Goal: Task Accomplishment & Management: Complete application form

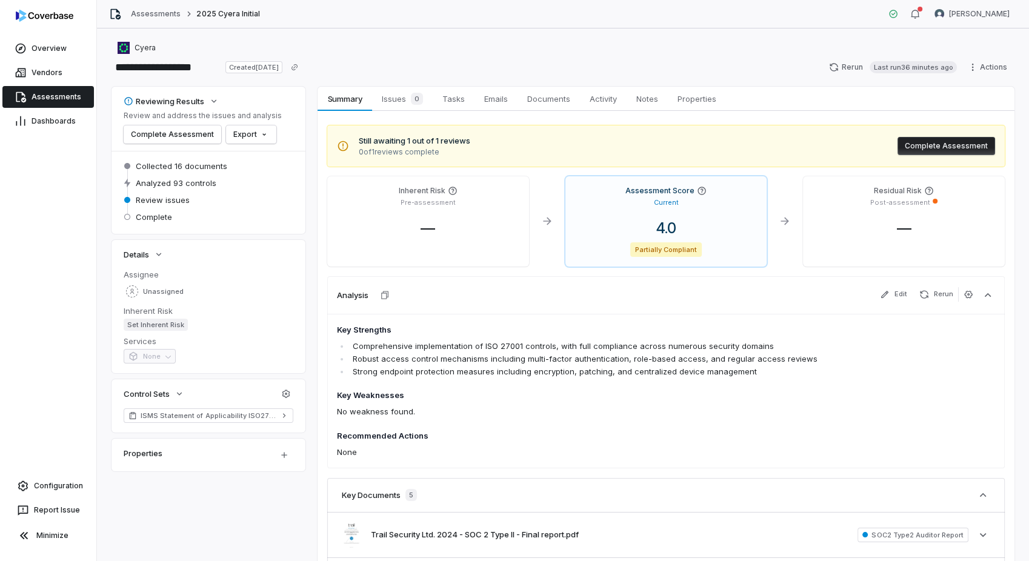
click at [53, 92] on span "Assessments" at bounding box center [57, 97] width 50 height 10
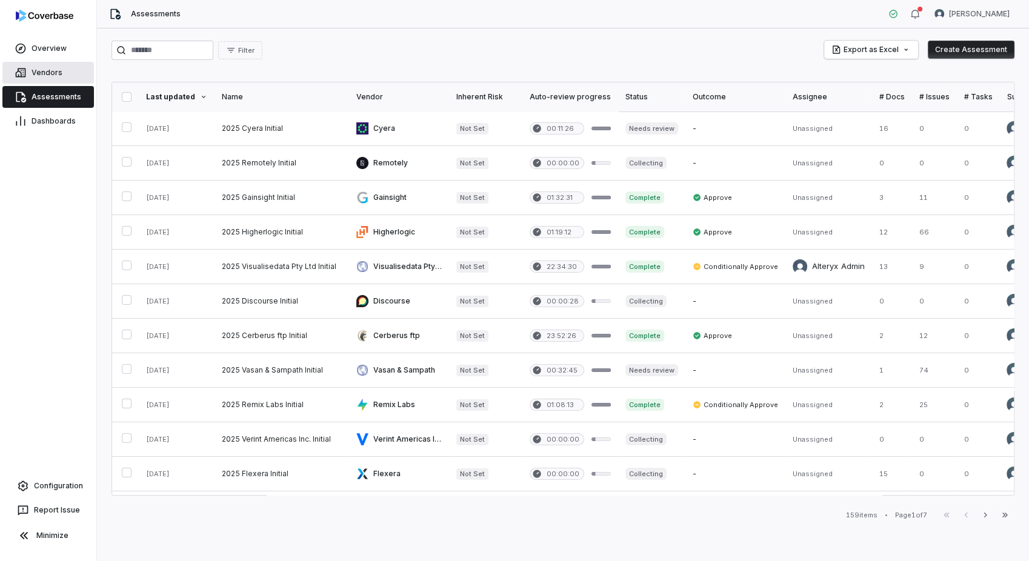
click at [65, 76] on link "Vendors" at bounding box center [47, 73] width 91 height 22
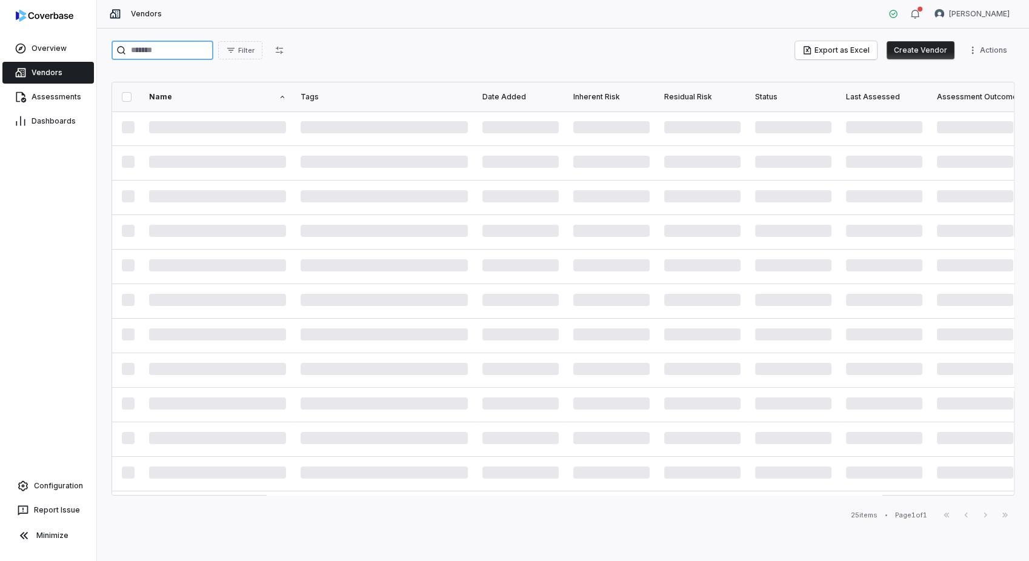
click at [178, 54] on input "search" at bounding box center [162, 50] width 102 height 19
type input "*******"
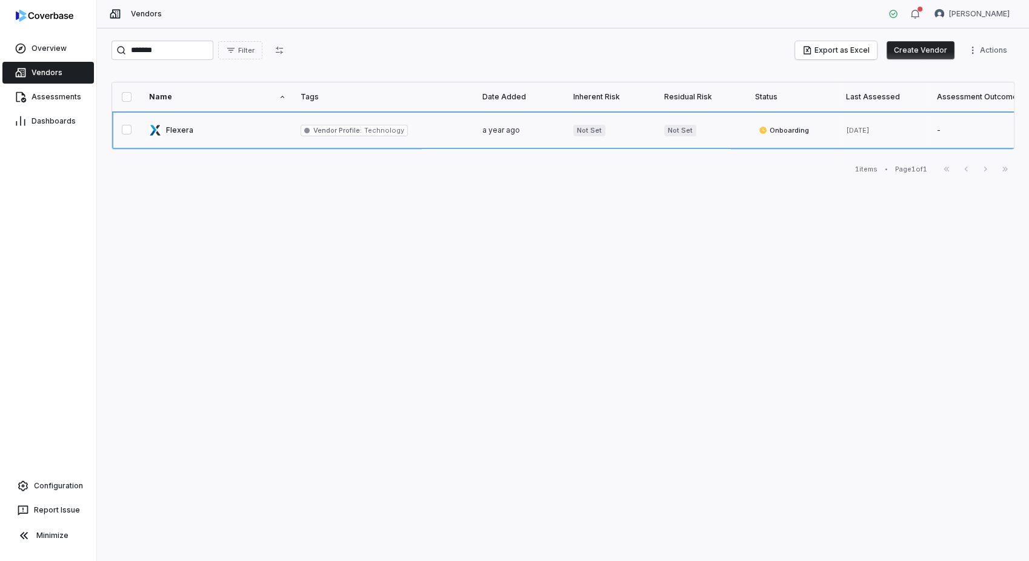
click at [240, 129] on link at bounding box center [217, 130] width 151 height 38
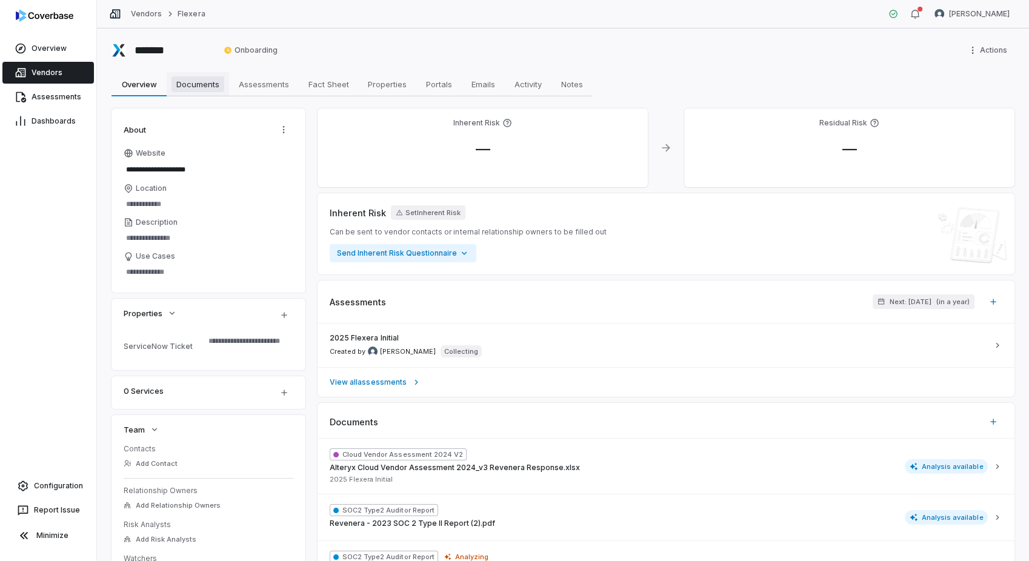
click at [194, 79] on span "Documents" at bounding box center [197, 84] width 53 height 16
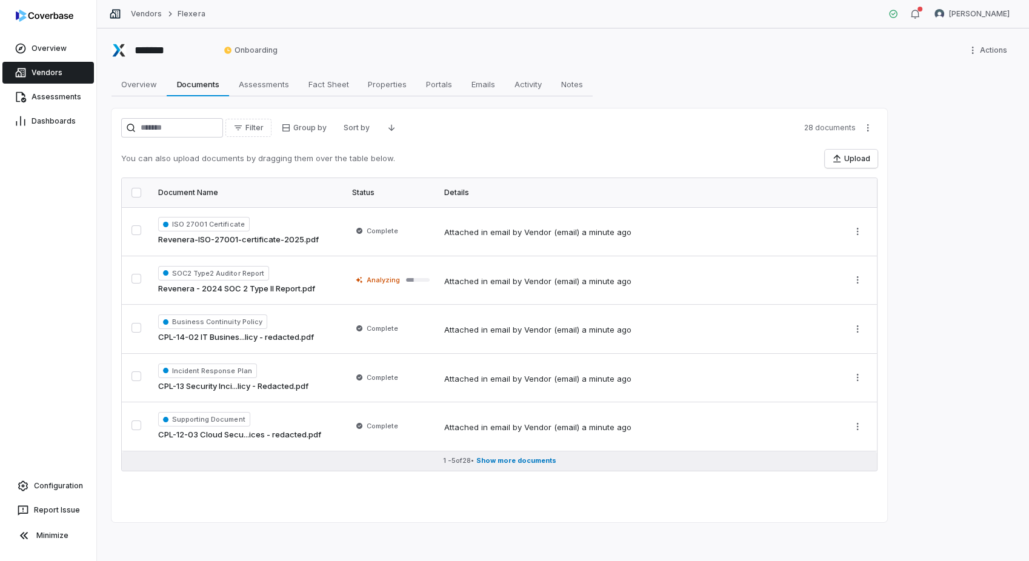
click at [520, 464] on span "Show more documents" at bounding box center [516, 460] width 80 height 9
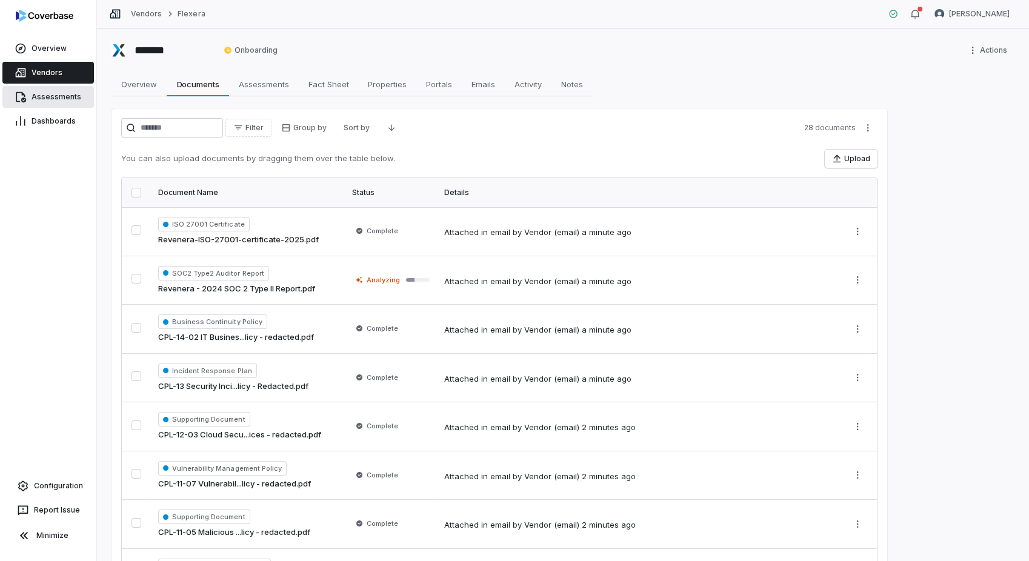
click at [36, 98] on span "Assessments" at bounding box center [57, 97] width 50 height 10
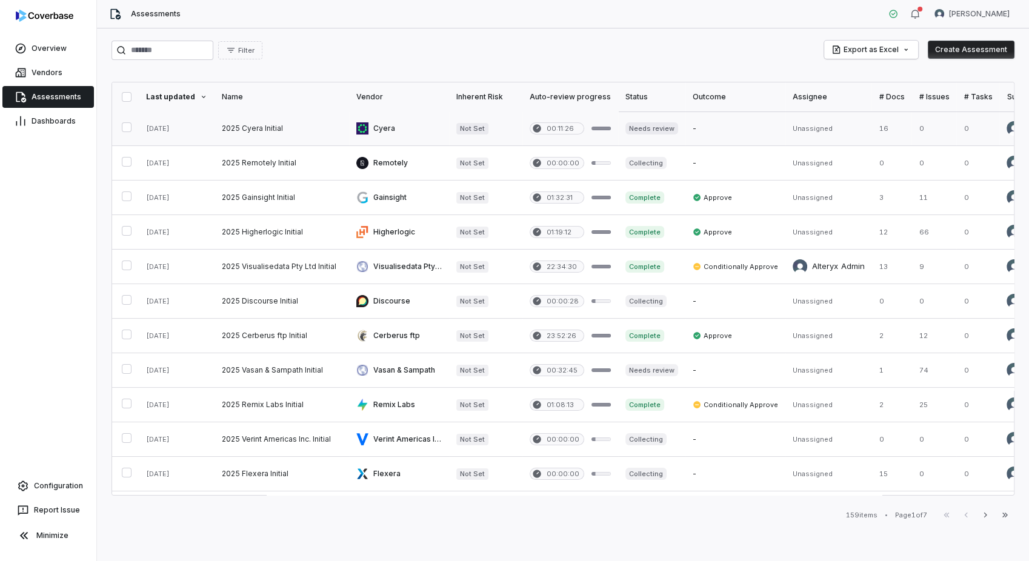
click at [393, 131] on link at bounding box center [399, 128] width 100 height 34
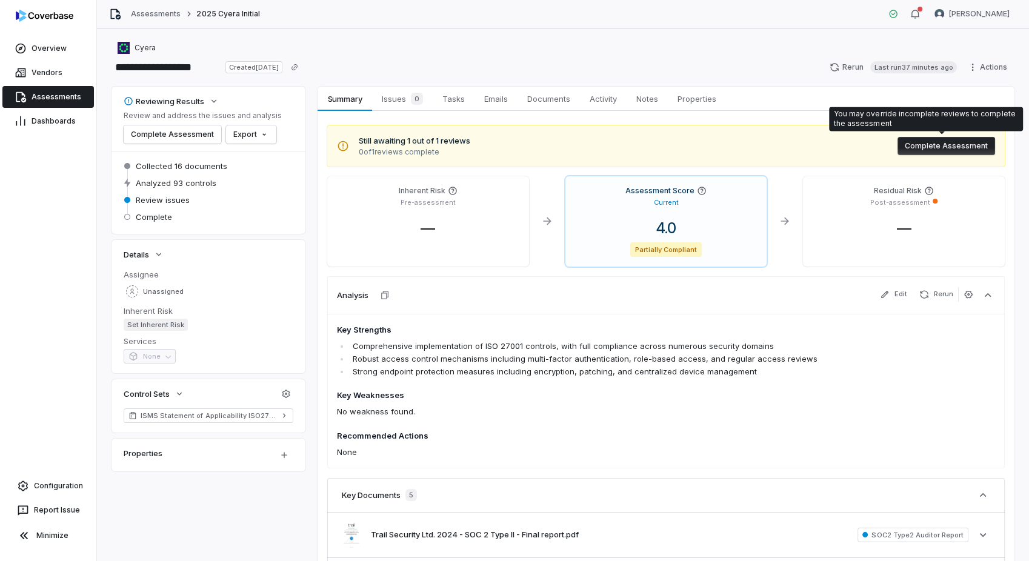
click at [920, 147] on button "Complete Assessment" at bounding box center [946, 146] width 98 height 18
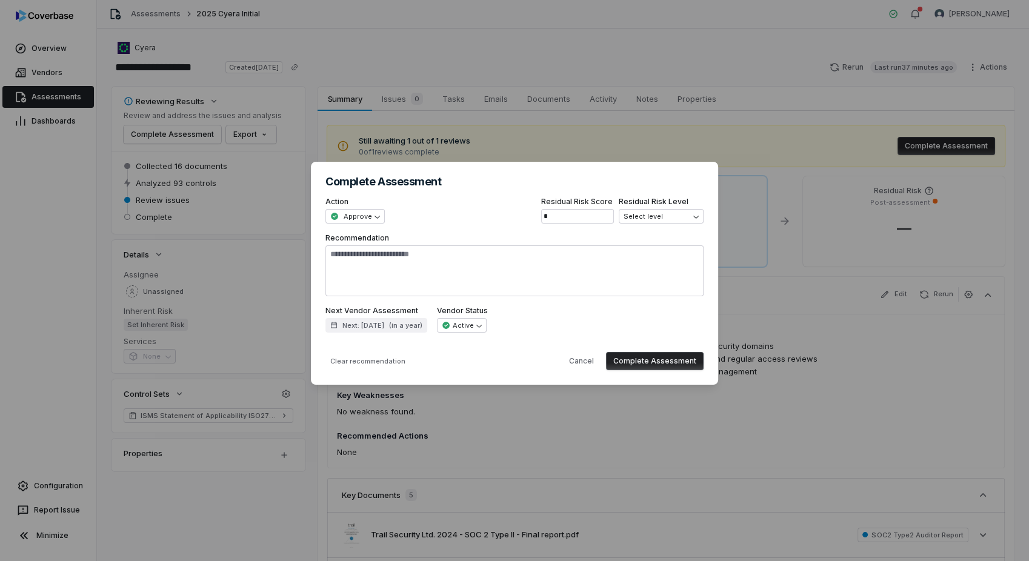
click at [656, 364] on button "Complete Assessment" at bounding box center [655, 361] width 98 height 18
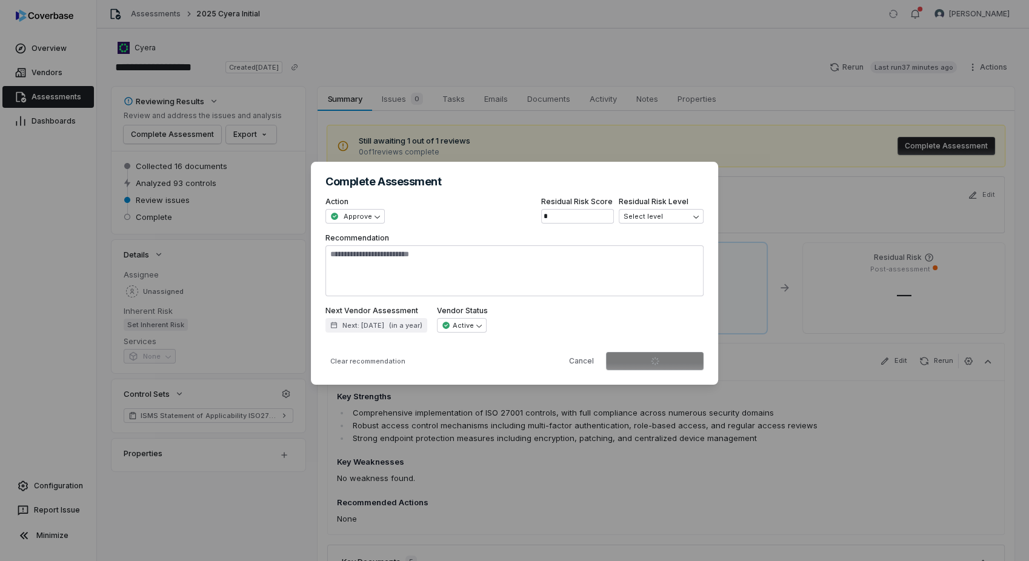
type textarea "*"
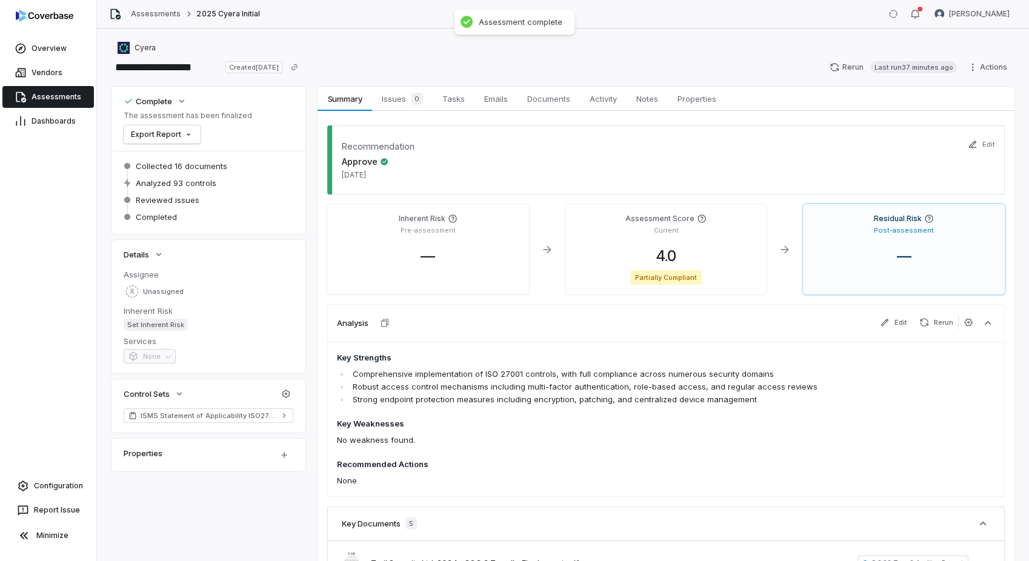
click at [261, 135] on div "Complete The assessment has been finalized Export Report" at bounding box center [209, 119] width 170 height 50
click at [191, 135] on html "**********" at bounding box center [514, 280] width 1029 height 561
click at [191, 157] on div "Export as PDF" at bounding box center [170, 160] width 85 height 19
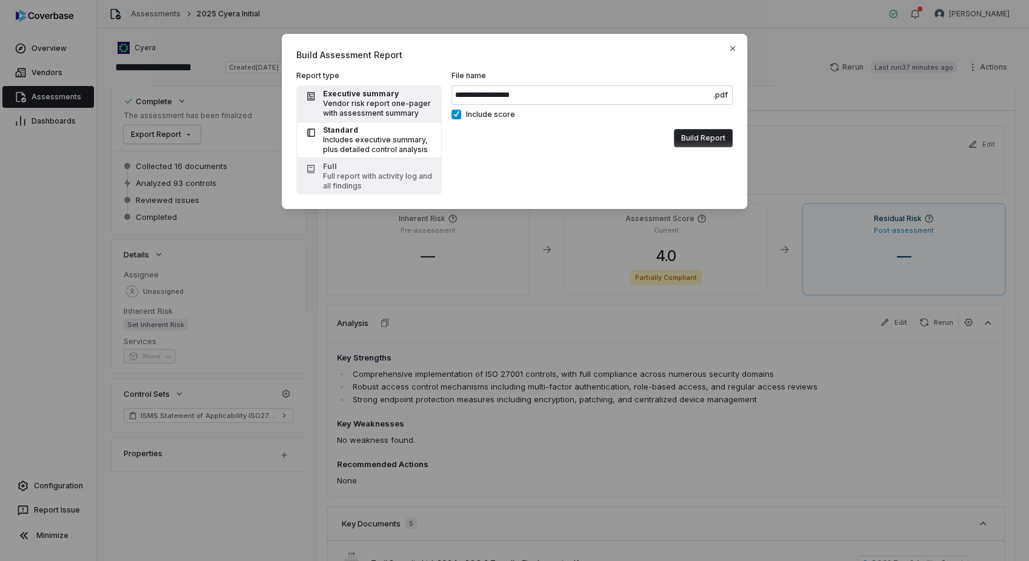
click at [387, 106] on div "Vendor risk report one-pager with assessment summary" at bounding box center [378, 108] width 111 height 19
type input "**********"
click at [457, 117] on button "Include score" at bounding box center [456, 115] width 10 height 10
click at [695, 131] on button "Build Report" at bounding box center [703, 138] width 59 height 18
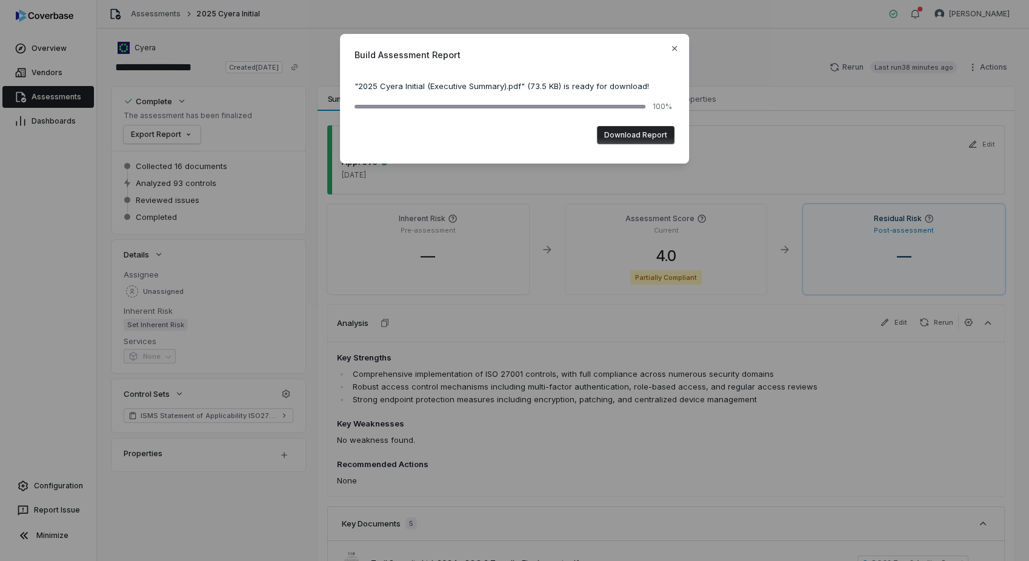
click at [642, 136] on button "Download Report" at bounding box center [636, 135] width 78 height 18
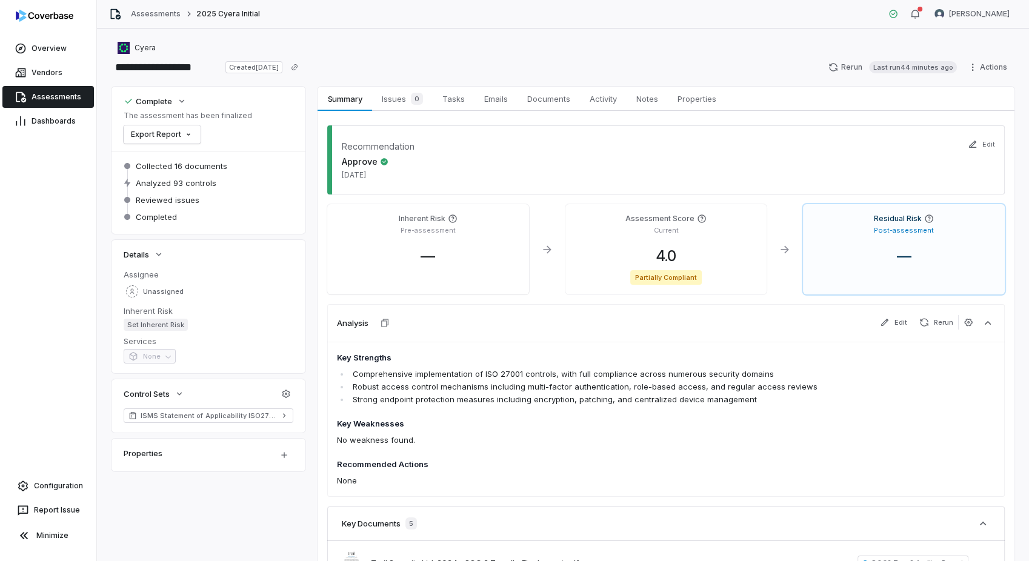
click at [43, 95] on span "Assessments" at bounding box center [57, 97] width 50 height 10
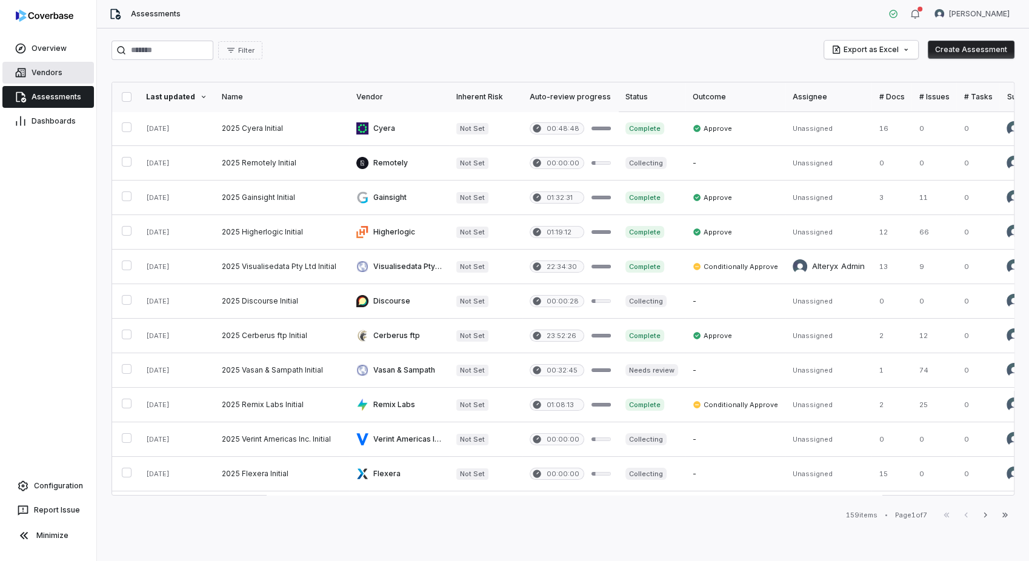
click at [60, 79] on link "Vendors" at bounding box center [47, 73] width 91 height 22
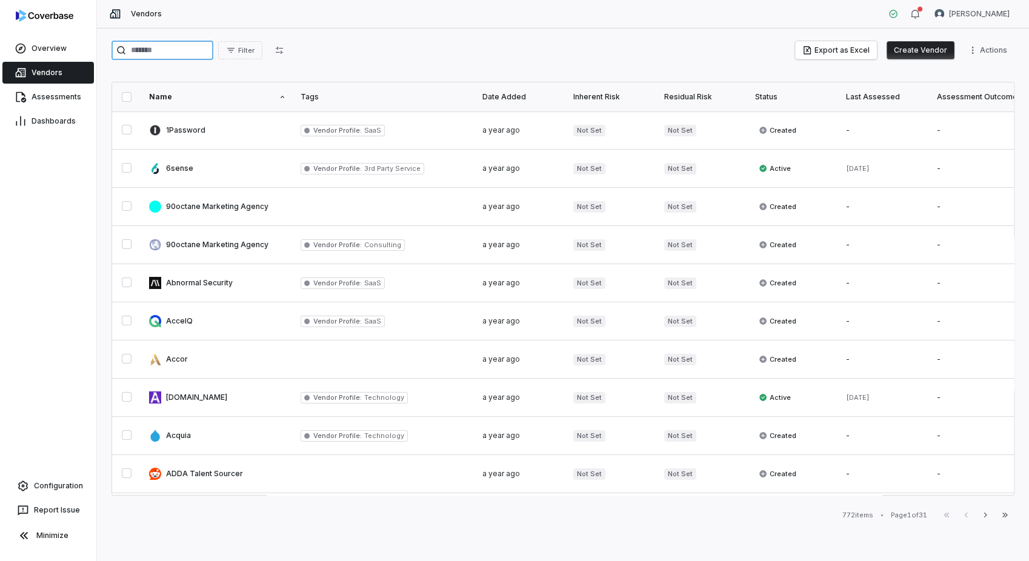
click at [213, 55] on input "search" at bounding box center [162, 50] width 102 height 19
click at [201, 48] on input "search" at bounding box center [162, 50] width 102 height 19
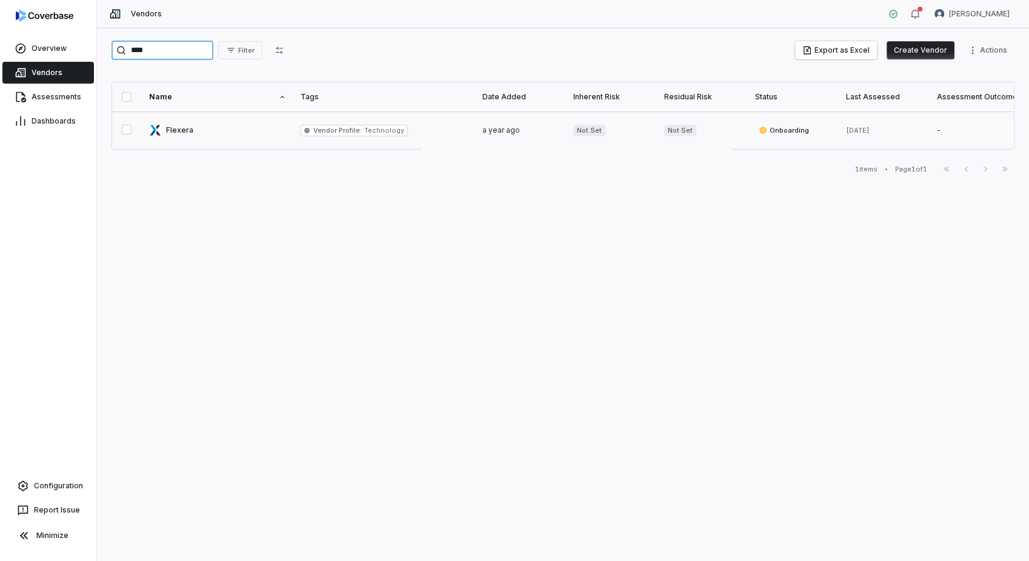
type input "****"
click at [219, 137] on link at bounding box center [217, 130] width 151 height 38
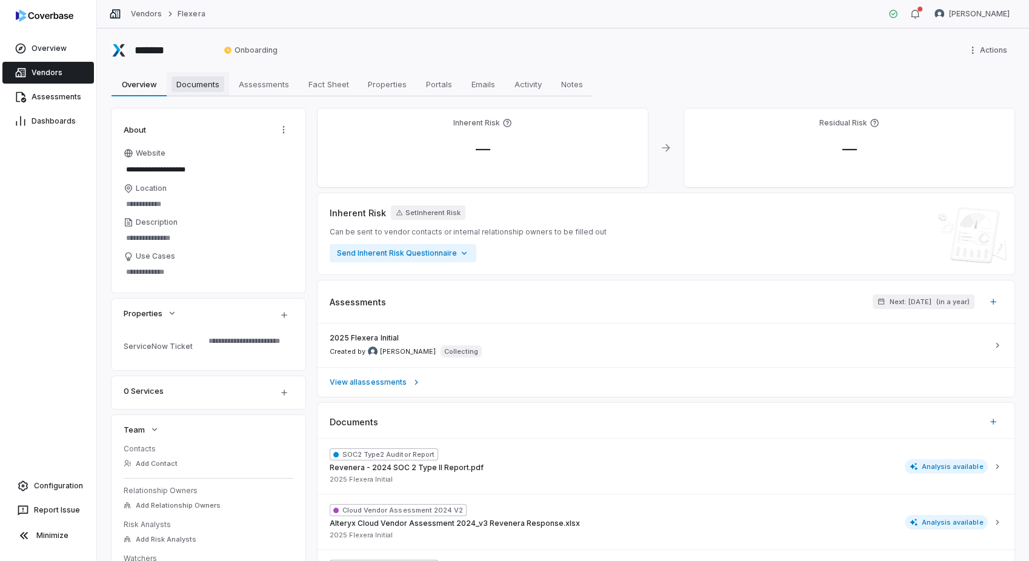
click at [211, 84] on span "Documents" at bounding box center [197, 84] width 53 height 16
type textarea "*"
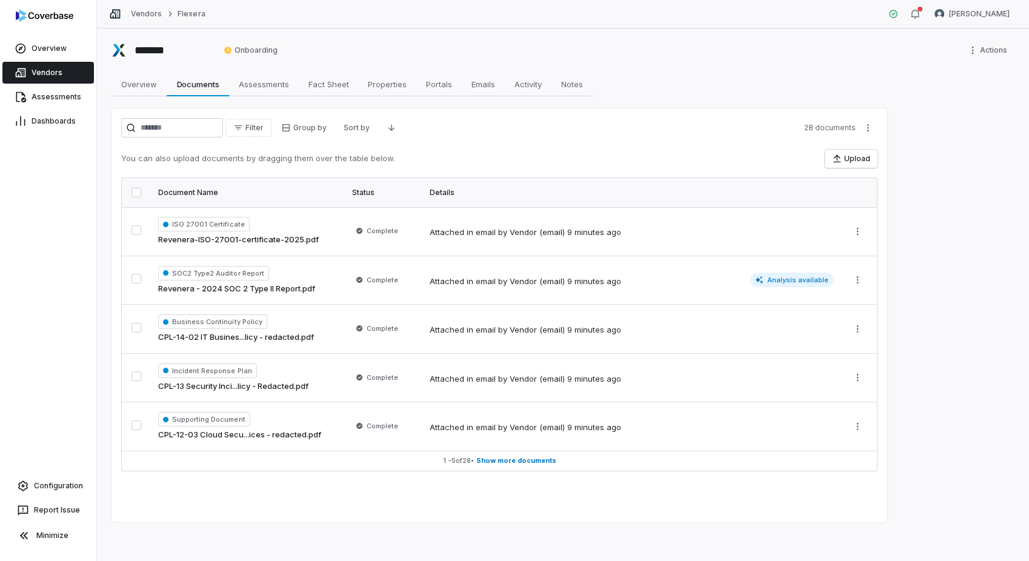
drag, startPoint x: 211, startPoint y: 84, endPoint x: 679, endPoint y: 67, distance: 468.1
click at [679, 67] on div "******* Onboarding Actions Overview Overview Documents Documents Assessments As…" at bounding box center [563, 294] width 932 height 533
click at [280, 81] on span "Assessments" at bounding box center [264, 84] width 60 height 16
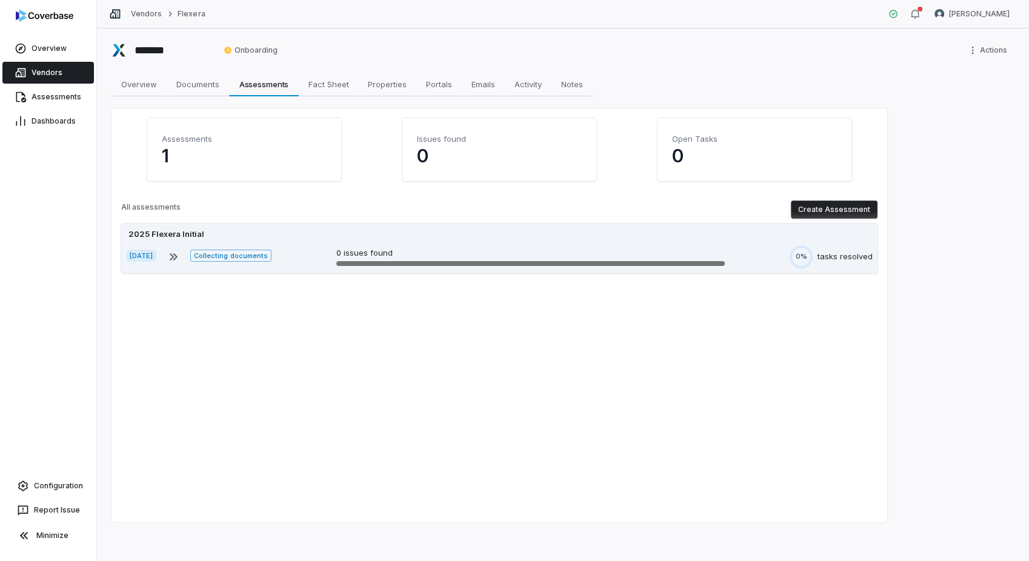
click at [285, 253] on div "Sep 8, 2025 Collecting documents 0 issues found 0% tasks resolved" at bounding box center [499, 256] width 747 height 23
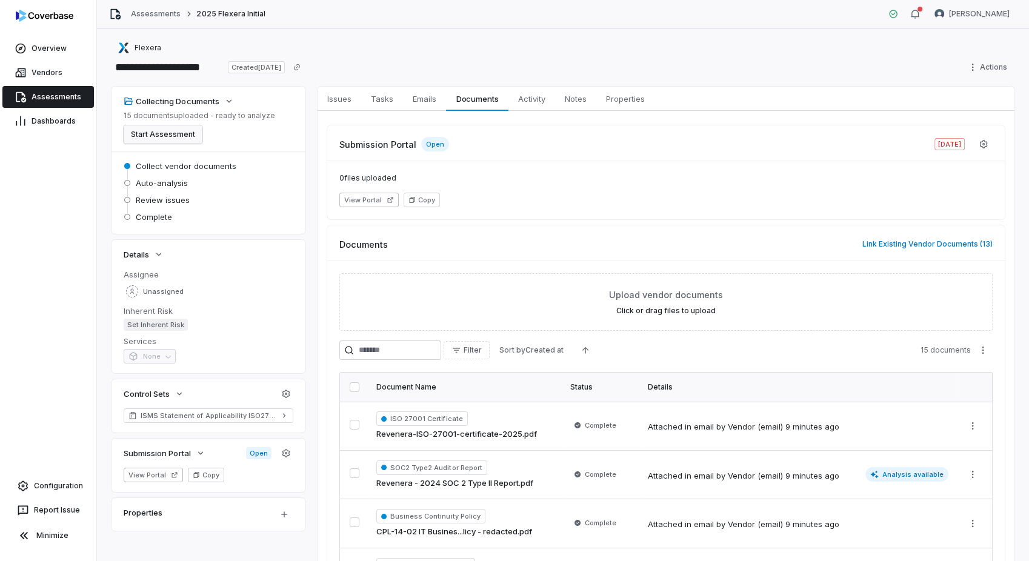
click at [172, 129] on button "Start Assessment" at bounding box center [163, 134] width 79 height 18
click at [349, 102] on span "Issues" at bounding box center [339, 99] width 34 height 16
